Goal: Task Accomplishment & Management: Manage account settings

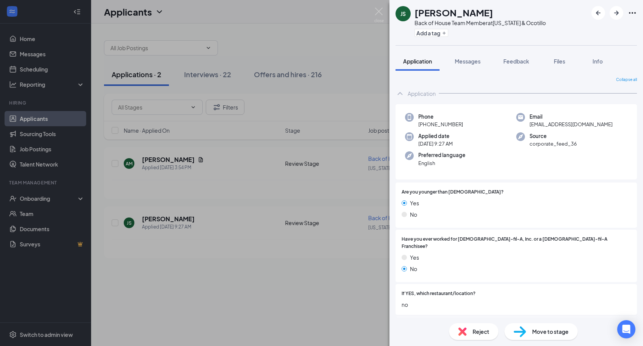
click at [557, 0] on div "JS [PERSON_NAME] Back of House Team Member at [US_STATE] & Ocotillo Add a tag" at bounding box center [517, 22] width 254 height 45
click at [255, 205] on div "JS [PERSON_NAME] Back of House Team Member at [US_STATE] & Ocotillo Add a tag A…" at bounding box center [321, 173] width 643 height 346
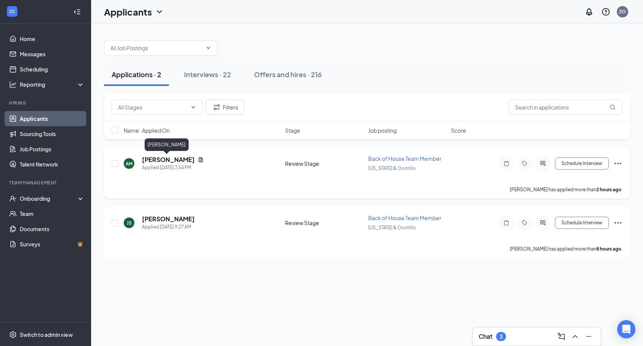
click at [148, 162] on h5 "[PERSON_NAME]" at bounding box center [168, 159] width 53 height 8
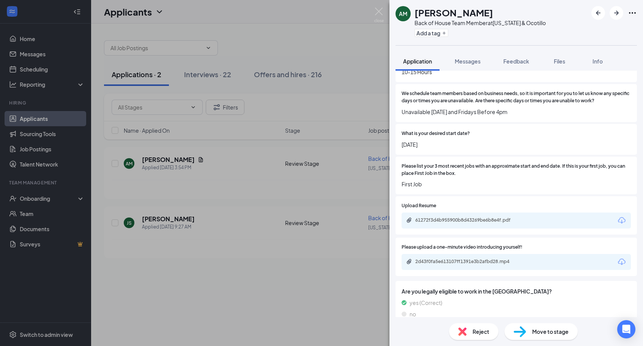
scroll to position [330, 0]
click at [475, 254] on div "2d43f0fa5e613107ff1391e3b2afbd28.mp4" at bounding box center [516, 262] width 229 height 16
click at [474, 259] on div "2d43f0fa5e613107ff1391e3b2afbd28.mp4" at bounding box center [468, 262] width 106 height 6
click at [461, 217] on div "61272f3d4b955900b8d43269be6b8e4f.pdf" at bounding box center [468, 220] width 106 height 6
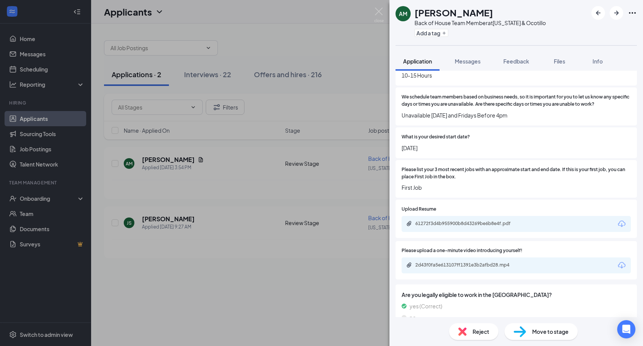
click at [534, 331] on span "Move to stage" at bounding box center [550, 331] width 36 height 8
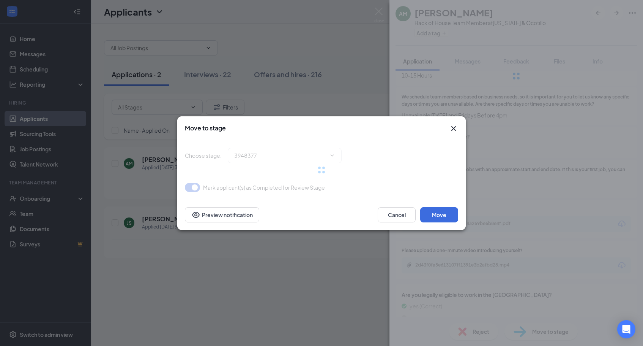
type input "Phone Screening (next stage)"
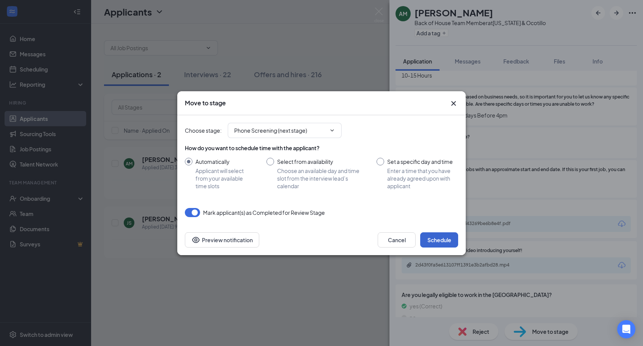
click at [432, 238] on button "Schedule" at bounding box center [439, 239] width 38 height 15
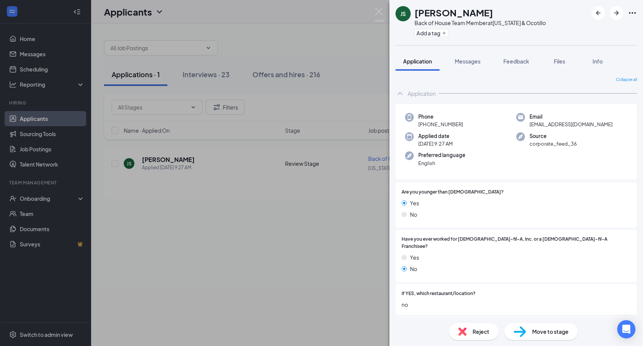
click at [305, 256] on div "JS [PERSON_NAME] Back of House Team Member at [US_STATE] & Ocotillo Add a tag A…" at bounding box center [321, 173] width 643 height 346
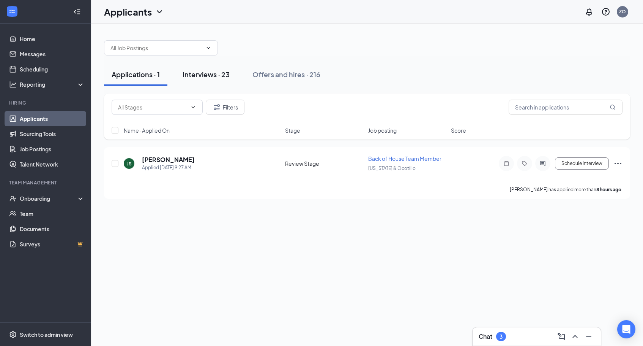
click at [210, 69] on div "Interviews · 23" at bounding box center [206, 73] width 47 height 9
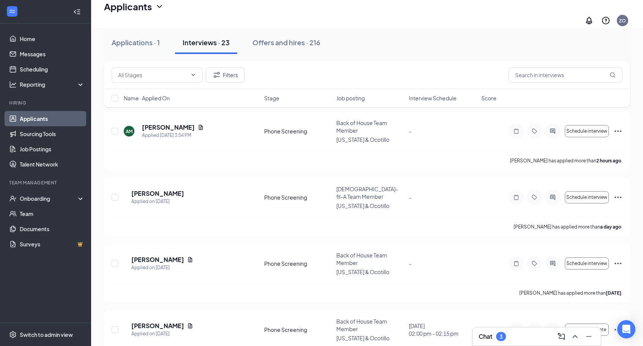
scroll to position [40, 0]
click at [161, 189] on h5 "[PERSON_NAME]" at bounding box center [157, 193] width 53 height 8
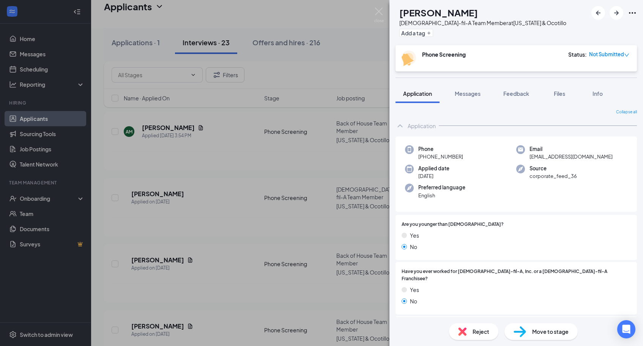
click at [375, 13] on img at bounding box center [378, 15] width 9 height 15
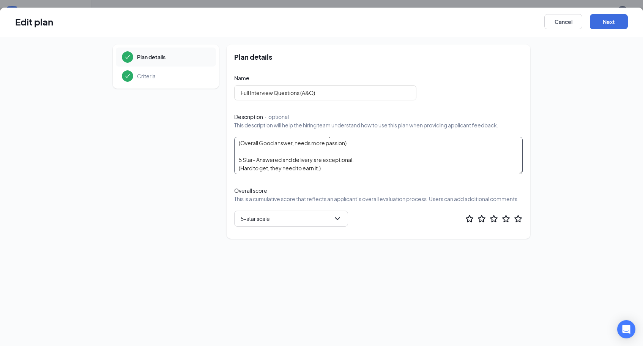
click at [328, 158] on textarea "Grading Scale one star- no answer (will be an automatic rejection) 2 stars- ans…" at bounding box center [378, 155] width 289 height 37
click at [300, 150] on textarea "Grading Scale one star- no answer (will be an automatic rejection) 2 stars- ans…" at bounding box center [378, 155] width 289 height 37
click at [272, 150] on textarea "Grading Scale one star- no answer (will be an automatic rejection) 2 stars- ans…" at bounding box center [378, 155] width 289 height 37
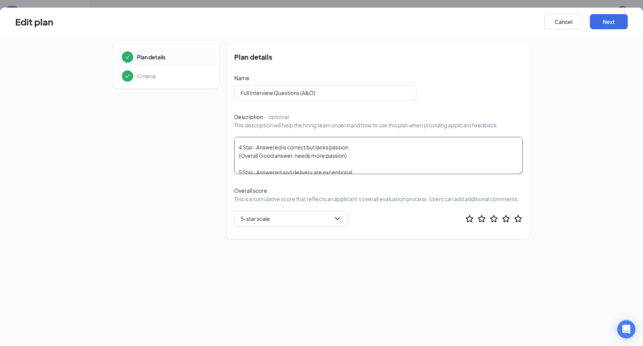
click at [256, 170] on textarea "Grading Scale one star- no answer (will be an automatic rejection) 2 stars- ans…" at bounding box center [378, 155] width 289 height 37
click at [252, 169] on textarea "Grading Scale one star- no answer (will be an automatic rejection) 2 stars- ans…" at bounding box center [378, 155] width 289 height 37
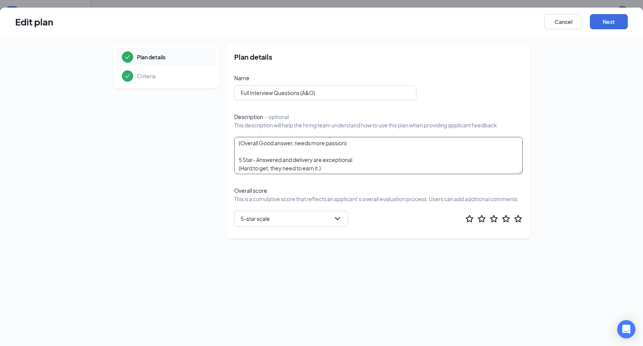
click at [248, 162] on textarea "Grading Scale one star- no answer (will be an automatic rejection) 2 stars- ans…" at bounding box center [378, 155] width 289 height 37
click at [565, 28] on button "Cancel" at bounding box center [564, 21] width 38 height 15
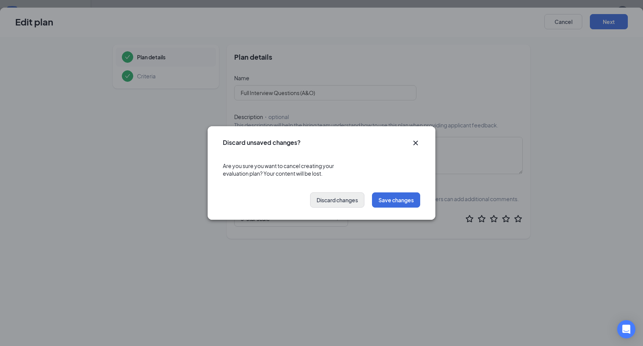
click at [352, 204] on button "Discard changes" at bounding box center [337, 199] width 54 height 15
